Goal: Find specific page/section: Find specific page/section

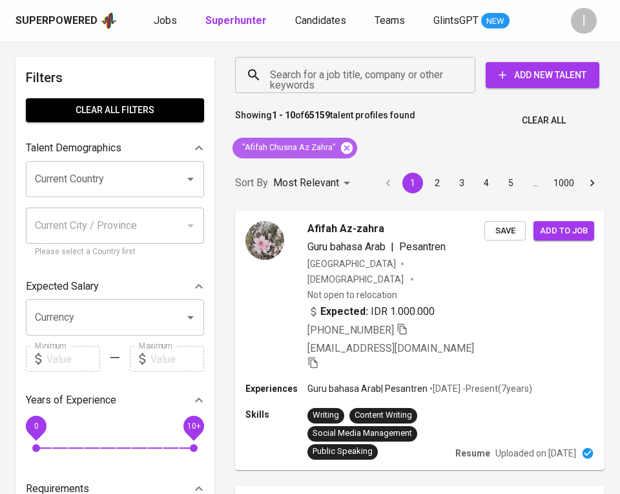
click at [344, 148] on icon at bounding box center [347, 148] width 14 height 14
click at [392, 87] on div "Search for a job title, company or other keywords" at bounding box center [355, 75] width 240 height 36
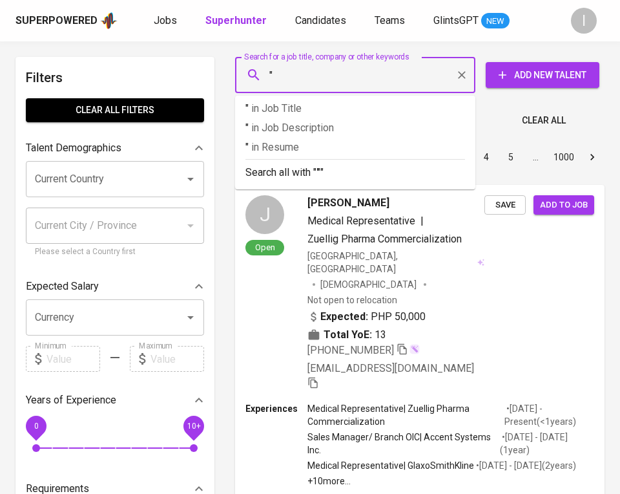
paste input "Tekad Karya Putera"
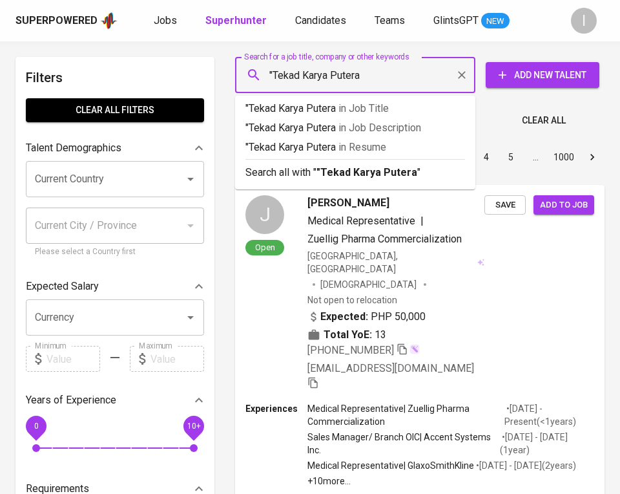
type input ""Tekad Karya Putera""
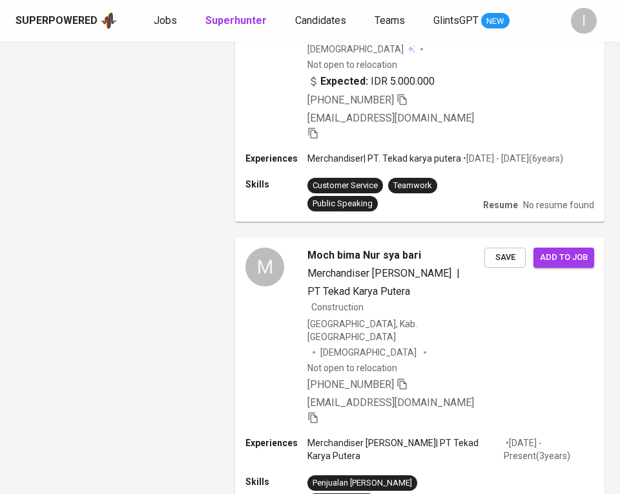
scroll to position [1928, 0]
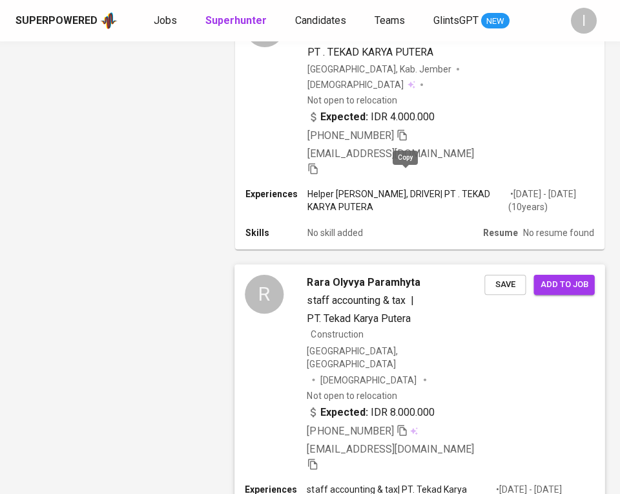
click at [406, 424] on icon "button" at bounding box center [403, 430] width 12 height 12
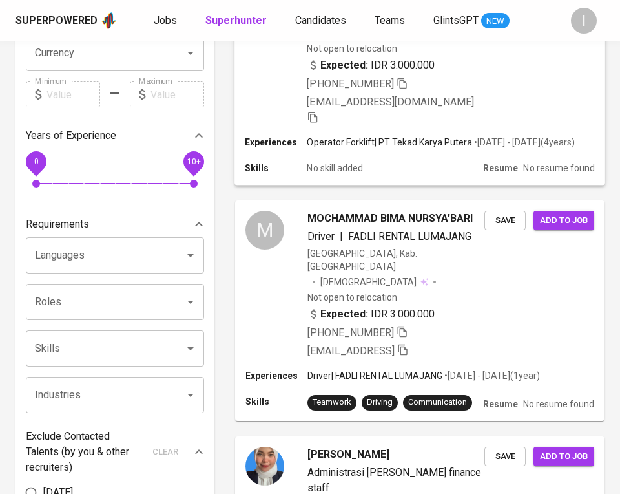
scroll to position [0, 0]
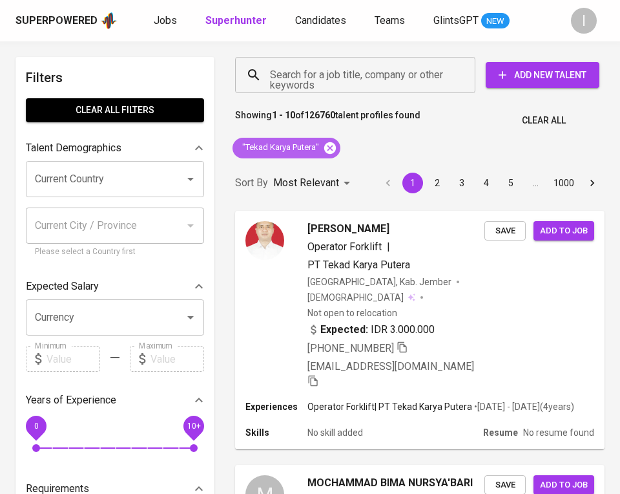
click at [331, 147] on icon at bounding box center [330, 148] width 14 height 14
click at [355, 78] on input "Search for a job title, company or other keywords" at bounding box center [358, 75] width 183 height 25
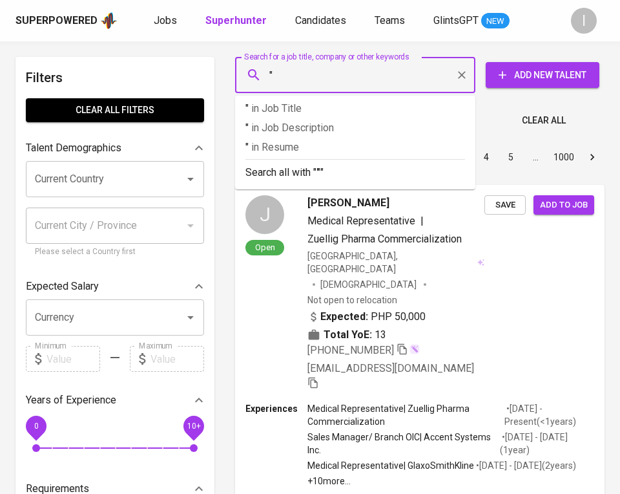
paste input "PT [PERSON_NAME]"
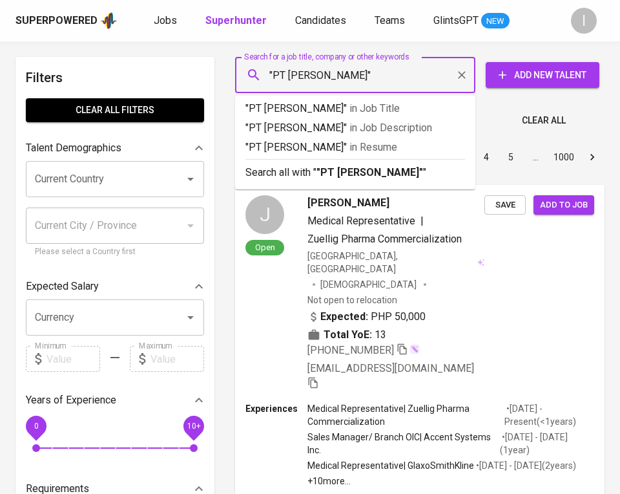
click at [289, 79] on input ""PT [PERSON_NAME]"" at bounding box center [358, 75] width 183 height 25
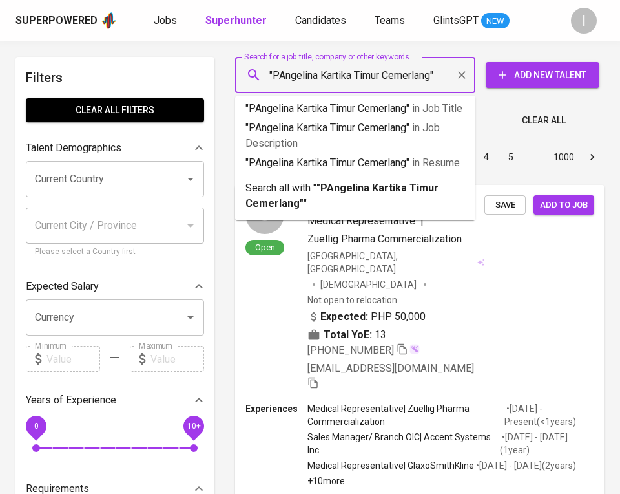
type input ""[PERSON_NAME]""
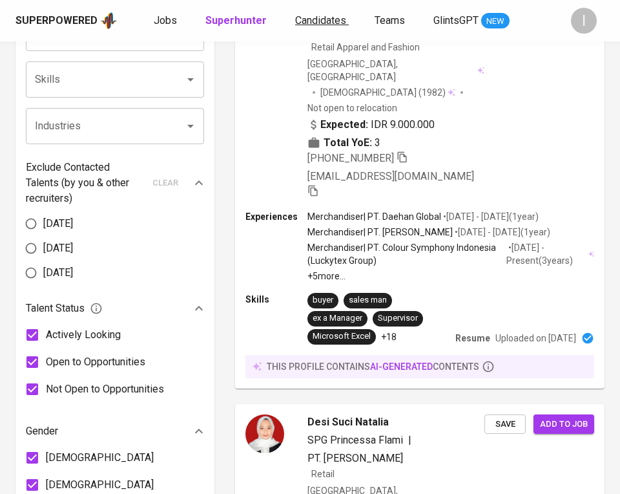
scroll to position [1251, 0]
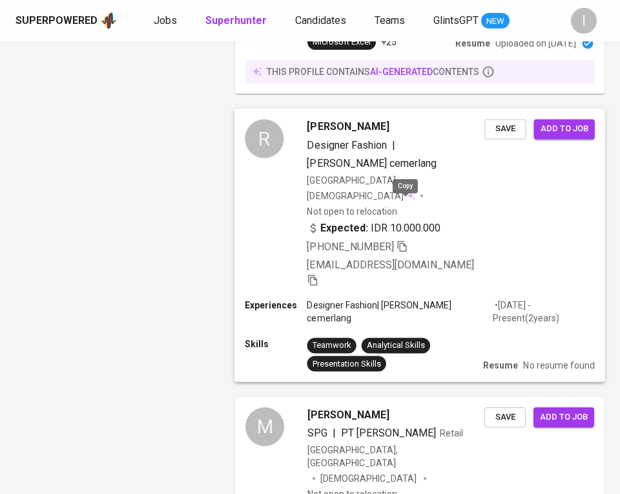
click at [401, 240] on icon "button" at bounding box center [403, 246] width 12 height 12
